Goal: Transaction & Acquisition: Purchase product/service

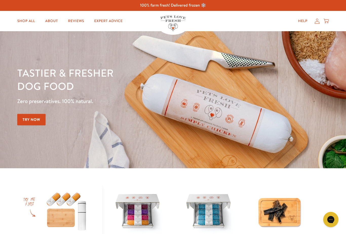
click at [106, 17] on link "Expert Advice" at bounding box center [108, 21] width 36 height 10
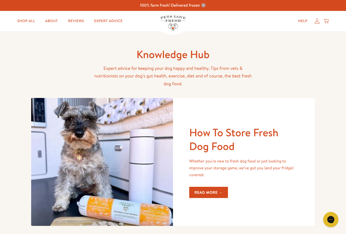
click at [22, 22] on link "Shop All" at bounding box center [26, 21] width 26 height 10
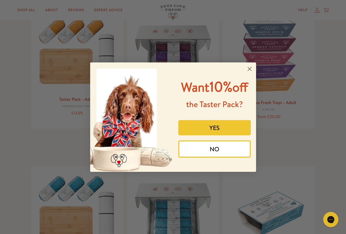
scroll to position [68, 0]
click at [249, 64] on circle "Close dialog" at bounding box center [249, 68] width 8 height 8
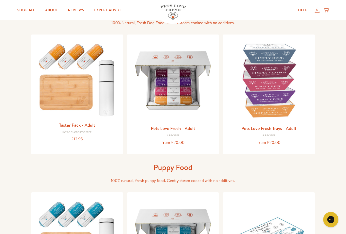
scroll to position [0, 0]
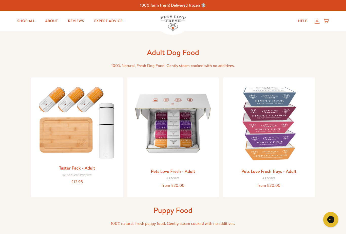
click at [27, 22] on link "Shop All" at bounding box center [26, 21] width 26 height 10
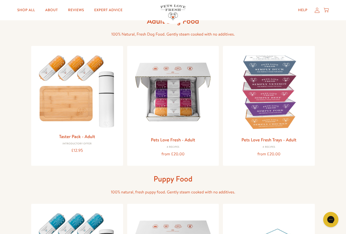
click at [50, 120] on img at bounding box center [77, 90] width 84 height 80
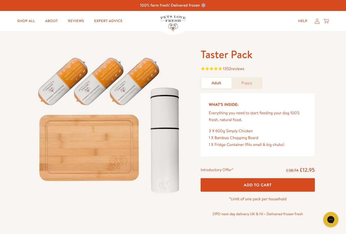
click at [26, 21] on link "Shop All" at bounding box center [26, 21] width 26 height 10
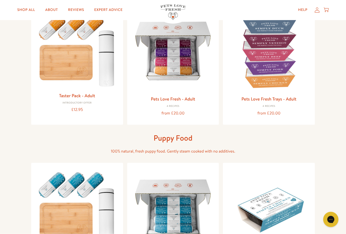
scroll to position [75, 0]
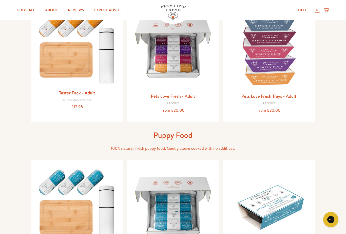
click at [155, 98] on link "Pets Love Fresh - Adult" at bounding box center [173, 96] width 44 height 6
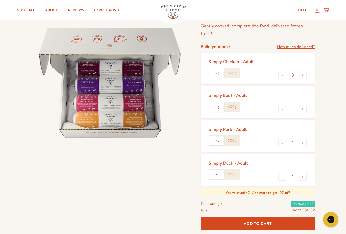
scroll to position [39, 0]
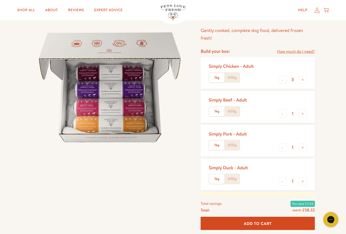
click at [309, 50] on link "How much do I need?" at bounding box center [296, 51] width 38 height 7
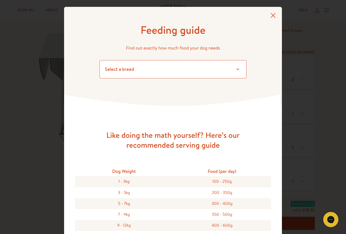
click at [232, 67] on select "Select a breed Affenpinscher Afghan hound Airedale terrier Akita Alaskan Malamu…" at bounding box center [173, 69] width 147 height 18
select select "22"
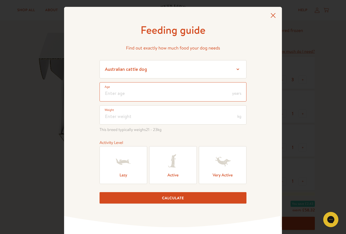
click at [221, 91] on input "number" at bounding box center [173, 91] width 147 height 19
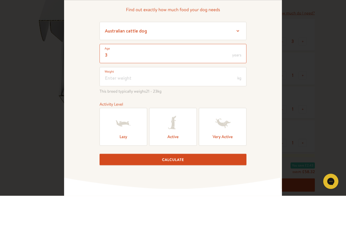
type input "3"
click at [135, 105] on input "number" at bounding box center [173, 114] width 147 height 19
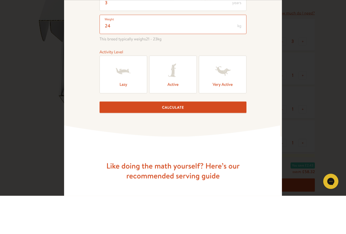
scroll to position [49, 0]
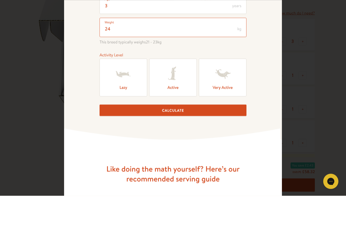
type input "24"
click at [132, 97] on label "Lazy" at bounding box center [124, 116] width 48 height 38
click at [0, 0] on input "Lazy" at bounding box center [0, 0] width 0 height 0
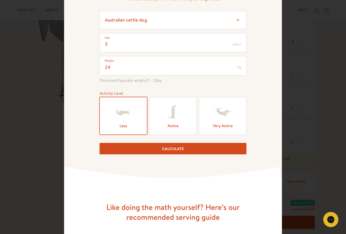
click at [185, 151] on button "Calculate" at bounding box center [173, 148] width 147 height 11
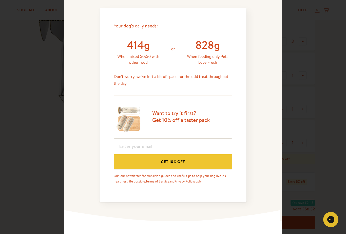
scroll to position [207, 0]
click at [205, 144] on input "email" at bounding box center [173, 146] width 119 height 16
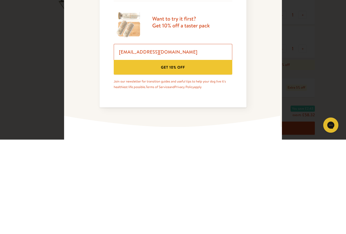
type input "amfb790@me.com"
click at [122, 154] on button "Get 10% off" at bounding box center [173, 161] width 119 height 14
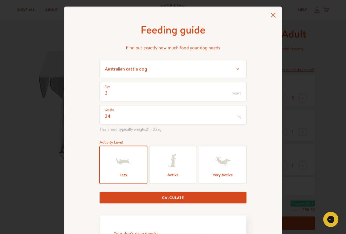
scroll to position [0, 0]
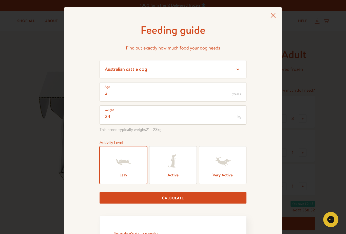
click at [275, 14] on icon at bounding box center [272, 15] width 5 height 5
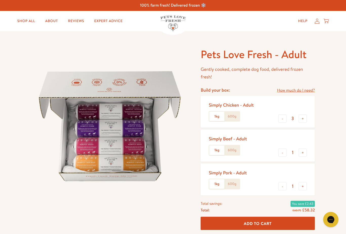
click at [285, 114] on button "-" at bounding box center [282, 118] width 8 height 8
click at [284, 117] on button "-" at bounding box center [282, 118] width 8 height 8
click at [285, 116] on button "-" at bounding box center [282, 118] width 8 height 8
type input "0"
